Goal: Task Accomplishment & Management: Manage account settings

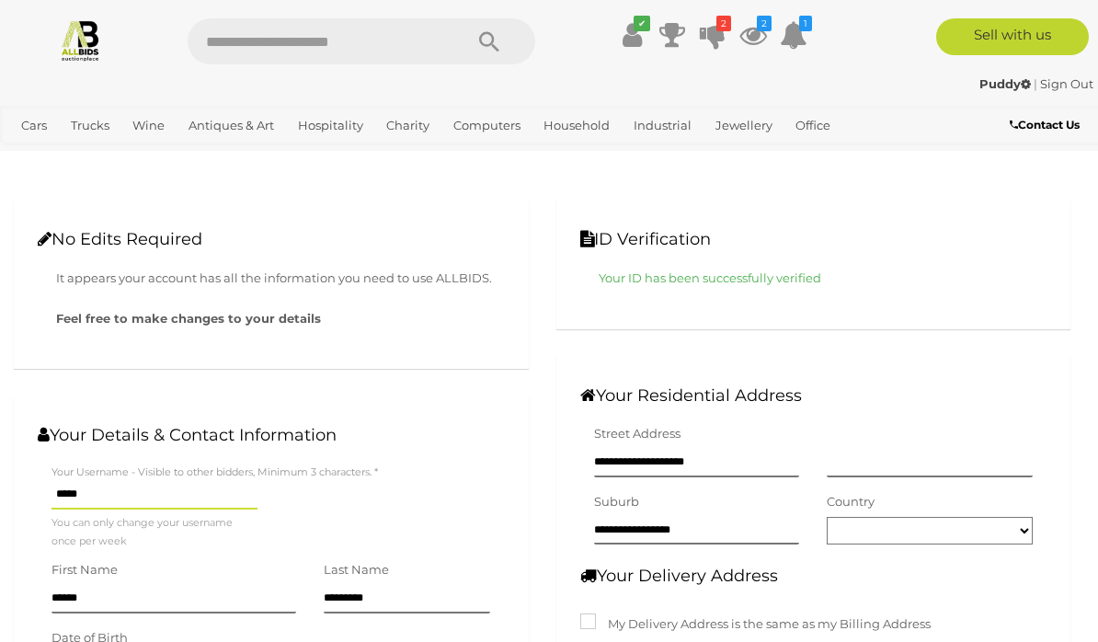
click at [673, 40] on icon at bounding box center [672, 34] width 26 height 33
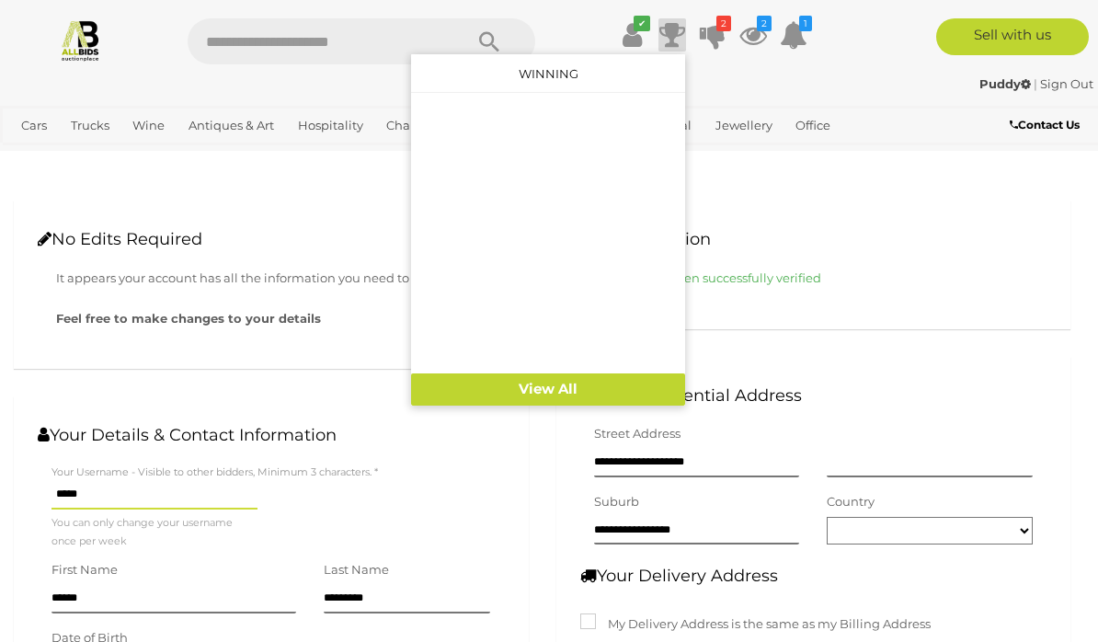
click at [583, 388] on link "View All" at bounding box center [548, 389] width 274 height 32
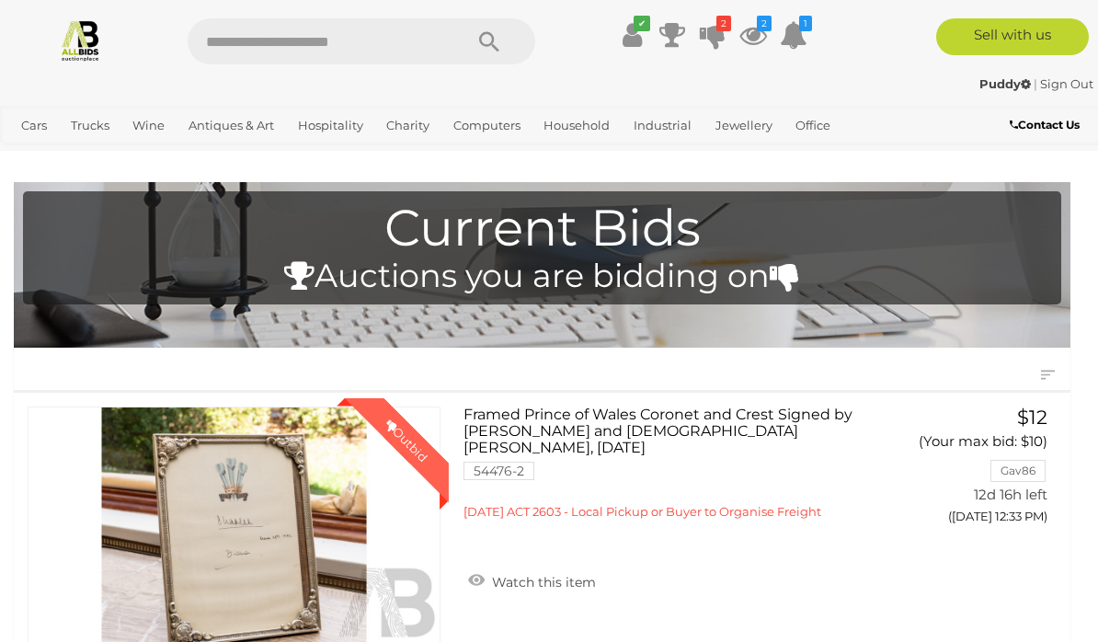
click at [642, 35] on link "✔" at bounding box center [632, 34] width 28 height 33
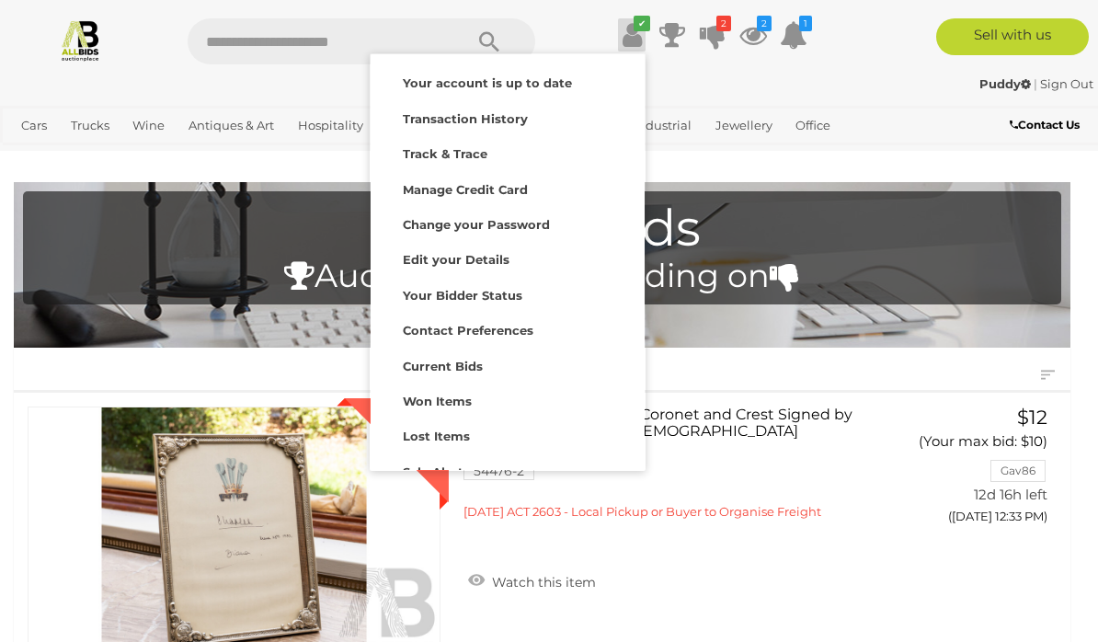
click at [448, 409] on link "Won Items" at bounding box center [508, 399] width 274 height 35
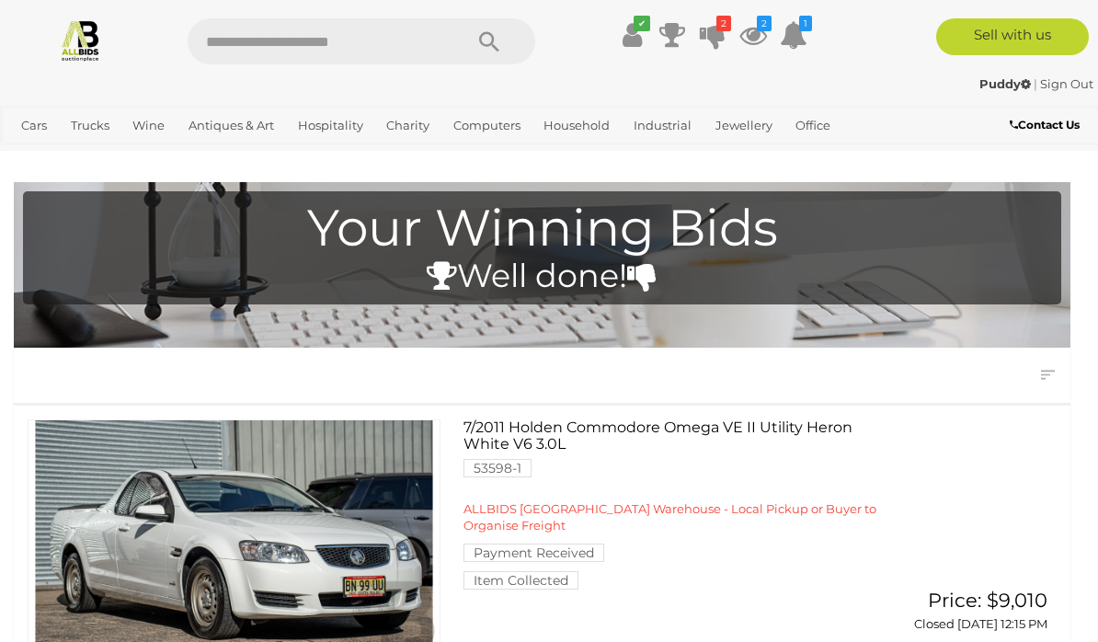
click at [725, 37] on link "2" at bounding box center [713, 34] width 28 height 33
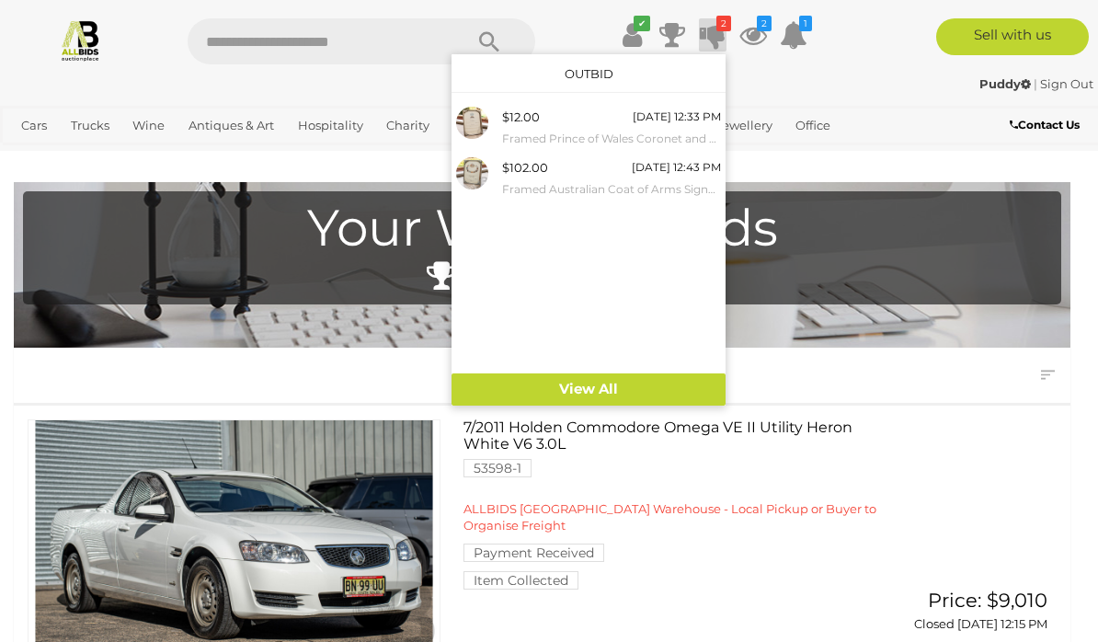
click at [598, 179] on small "Framed Australian Coat of Arms Signed by Queen [PERSON_NAME] & [PERSON_NAME], […" at bounding box center [611, 189] width 219 height 20
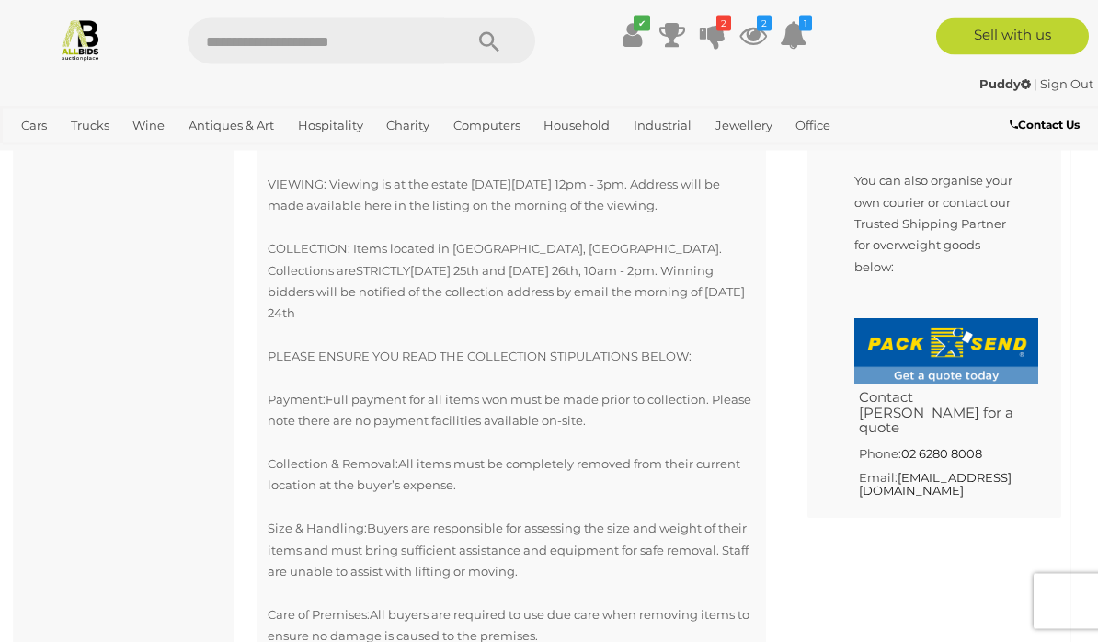
scroll to position [1312, 0]
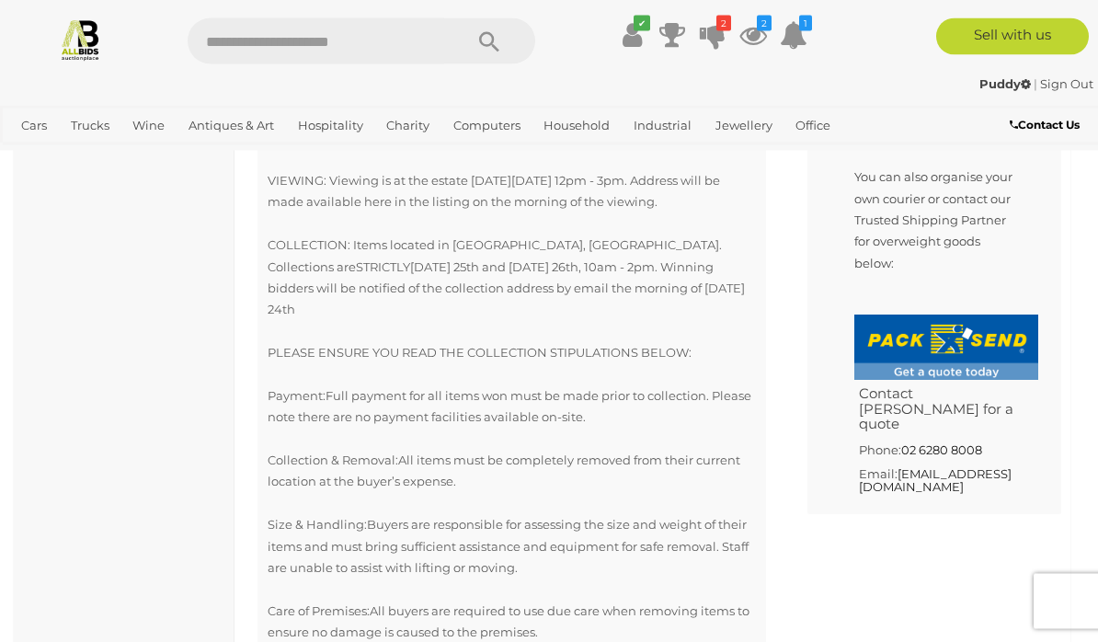
click at [162, 470] on div "Antiques, Art & Memorabilia Antique & Vintage Furniture 78 Asian Art & Antiques…" at bounding box center [124, 196] width 221 height 2590
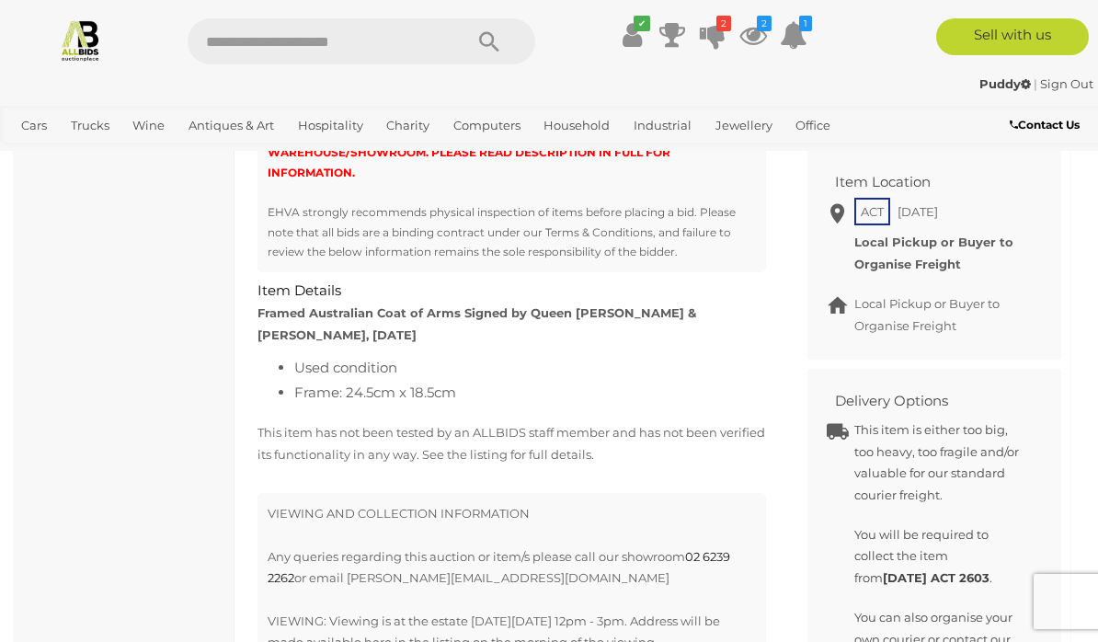
scroll to position [871, 0]
